Goal: Find specific page/section: Find specific page/section

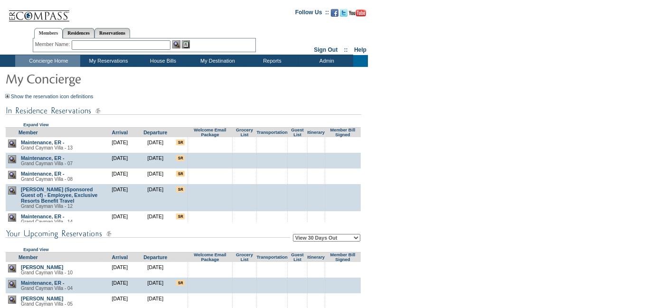
click at [237, 17] on td at bounding box center [181, 11] width 214 height 19
click at [277, 192] on td at bounding box center [271, 197] width 31 height 27
click at [244, 101] on td "Expand View" at bounding box center [183, 113] width 356 height 28
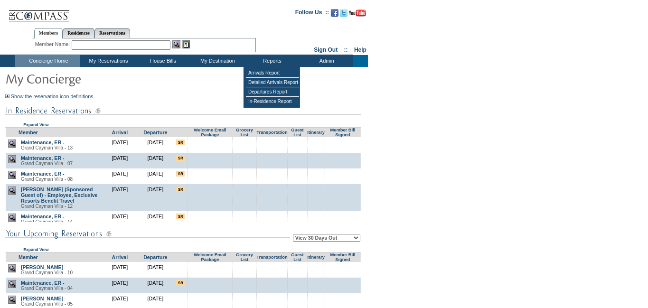
click at [345, 86] on td "Show the reservation icon definitions This is the first travel event for this m…" at bounding box center [183, 84] width 356 height 30
